Goal: Task Accomplishment & Management: Manage account settings

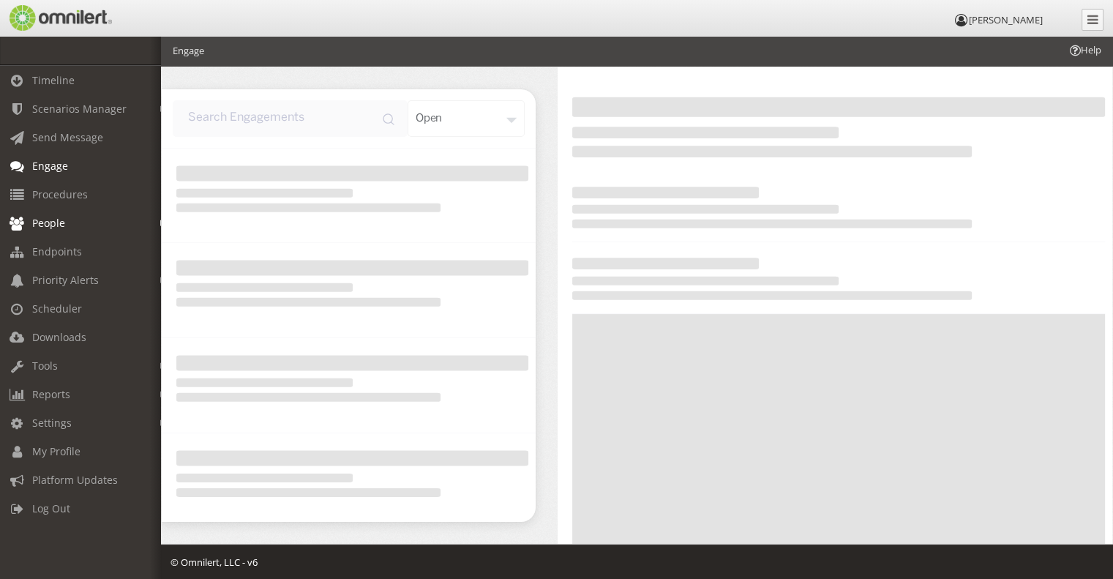
click at [73, 217] on link "People" at bounding box center [87, 222] width 174 height 29
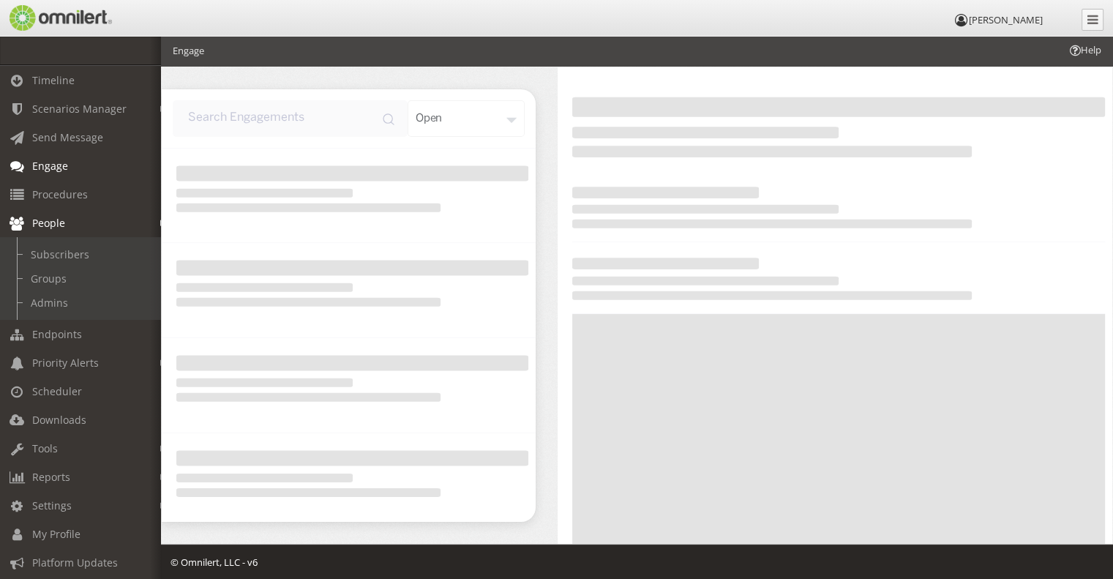
click at [61, 222] on span "People" at bounding box center [48, 223] width 33 height 14
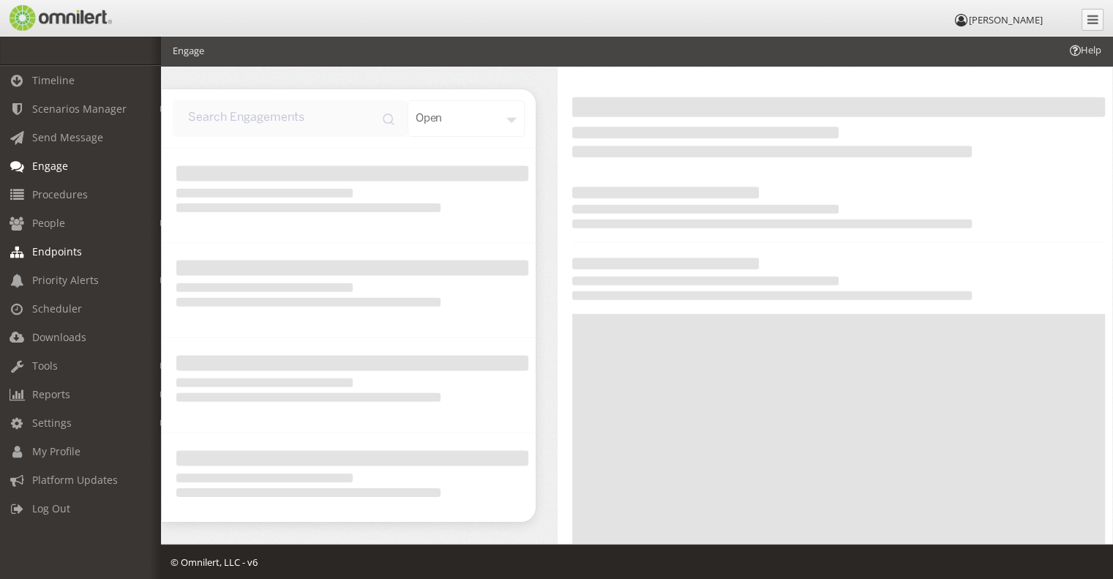
click at [75, 254] on span "Endpoints" at bounding box center [57, 251] width 50 height 14
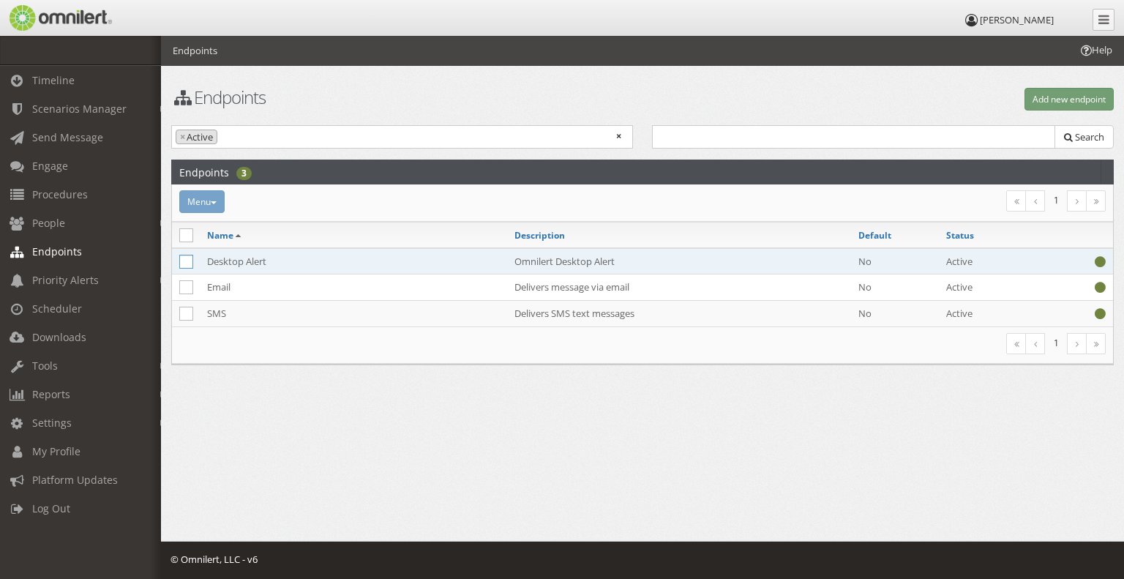
click at [186, 263] on icon at bounding box center [186, 262] width 14 height 14
checkbox input "true"
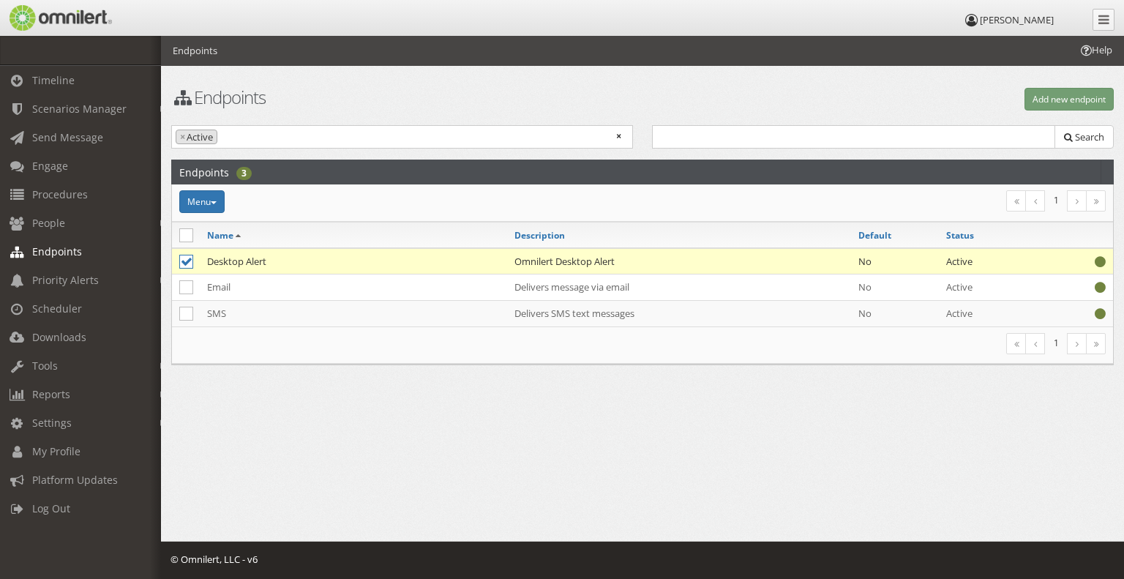
click at [240, 262] on td "Desktop Alert" at bounding box center [353, 261] width 307 height 26
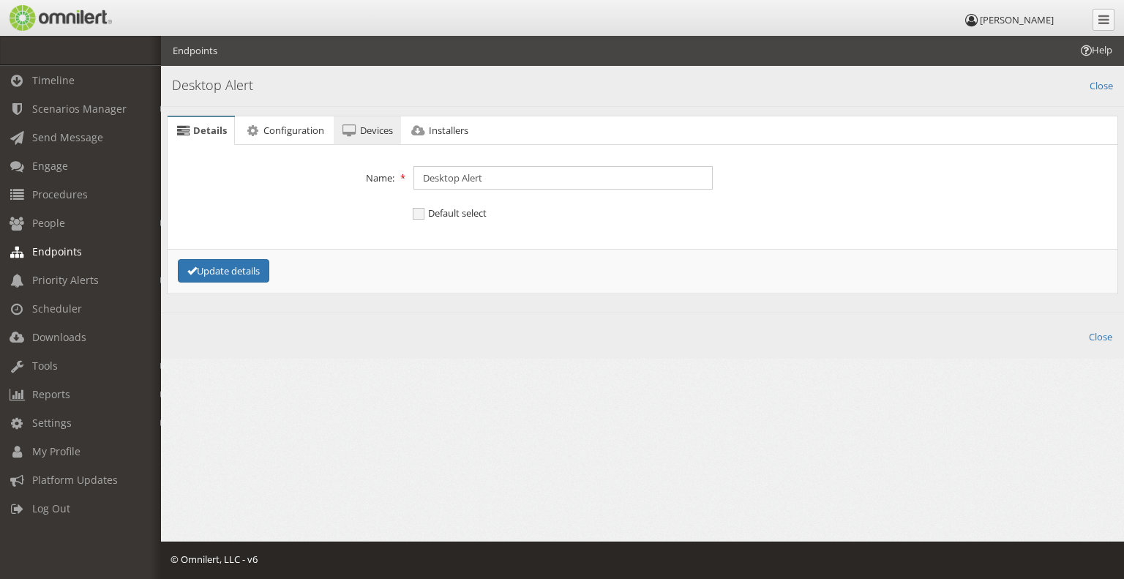
click at [366, 128] on span "Devices" at bounding box center [376, 130] width 33 height 13
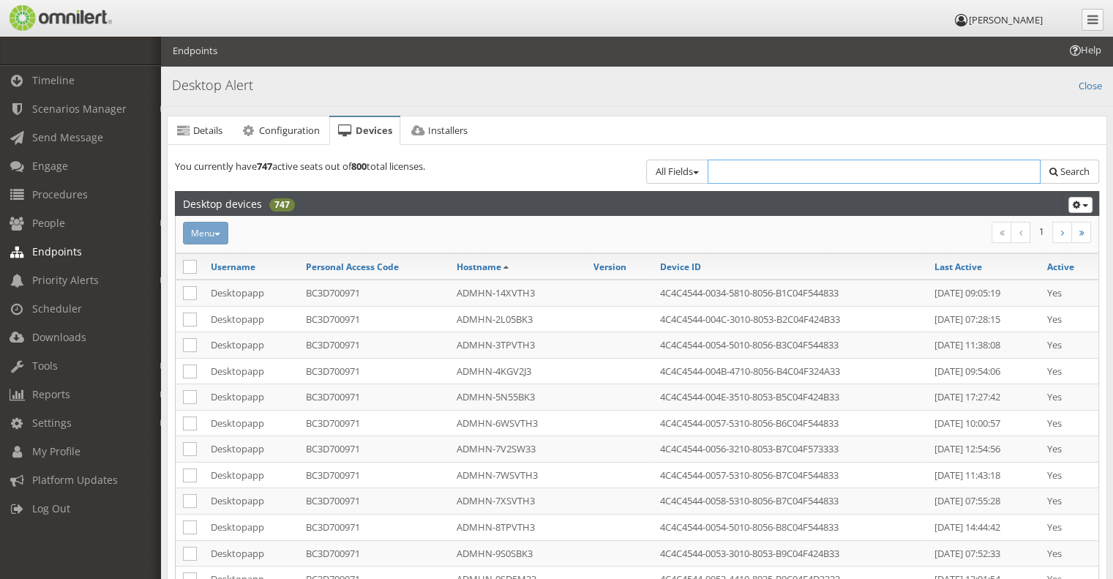
click at [756, 161] on input "text" at bounding box center [874, 171] width 334 height 24
click at [807, 168] on input "text" at bounding box center [874, 171] width 334 height 24
click at [802, 170] on input "text" at bounding box center [874, 171] width 334 height 24
click at [818, 171] on input "text" at bounding box center [874, 171] width 334 height 24
click at [708, 121] on ul "Details Configuration Devices Installers" at bounding box center [637, 131] width 940 height 30
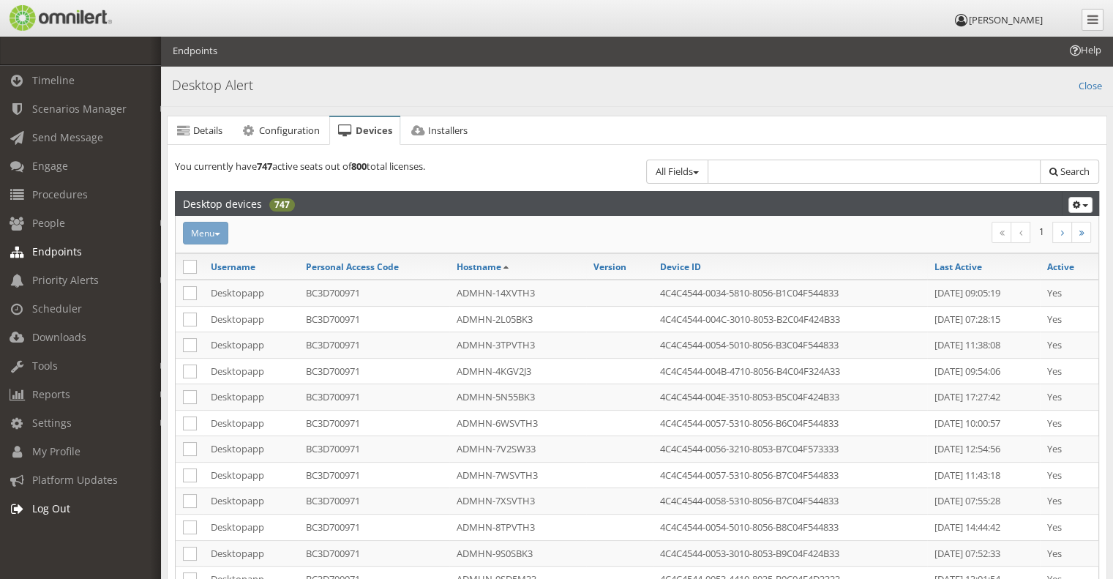
click at [60, 505] on span "Log Out" at bounding box center [51, 508] width 38 height 14
